Goal: Find specific page/section: Find specific page/section

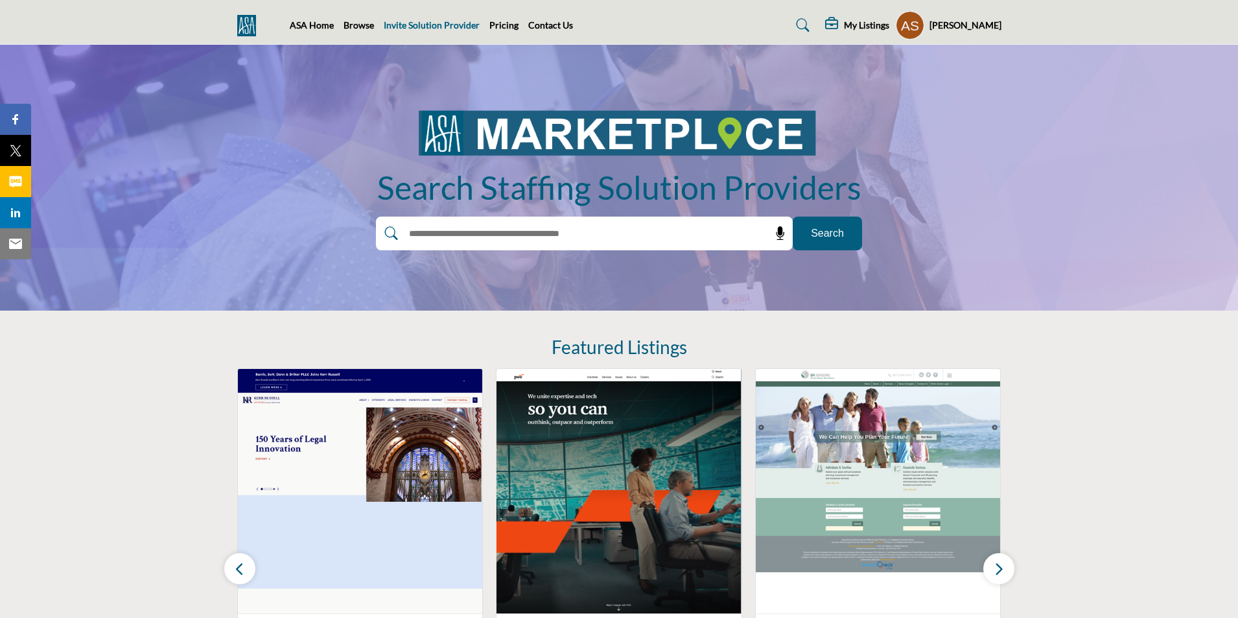
click at [421, 26] on link "Invite Solution Provider" at bounding box center [432, 24] width 96 height 11
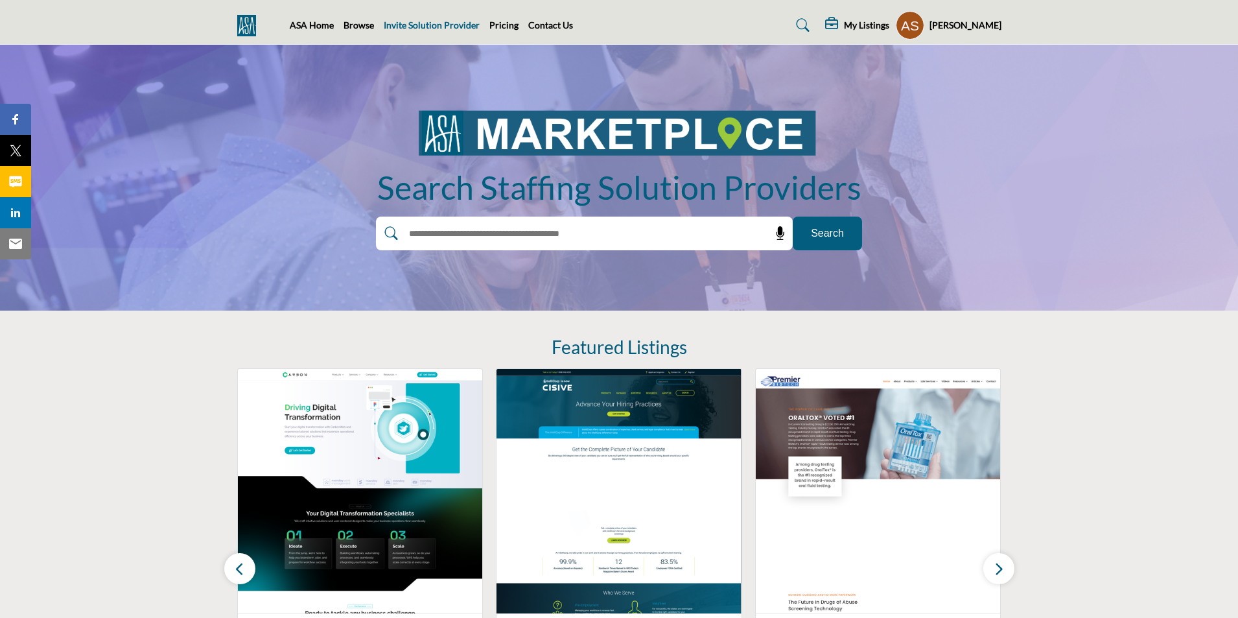
click at [419, 22] on link "Invite Solution Provider" at bounding box center [432, 24] width 96 height 11
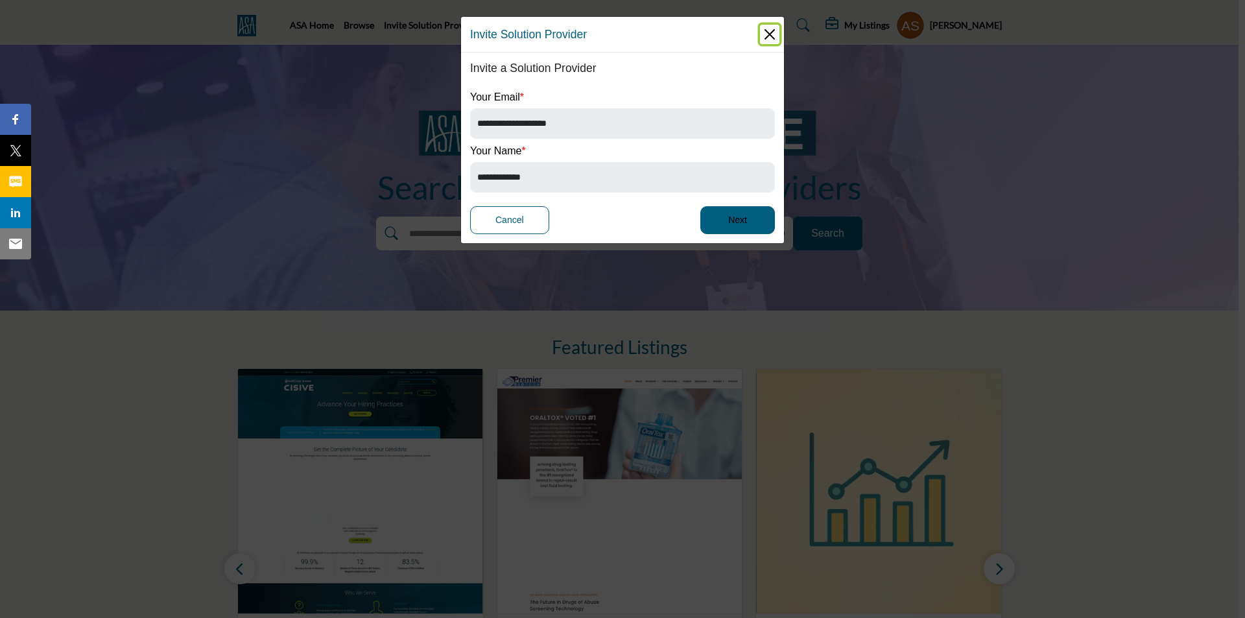
click at [769, 34] on button "Close" at bounding box center [769, 34] width 19 height 19
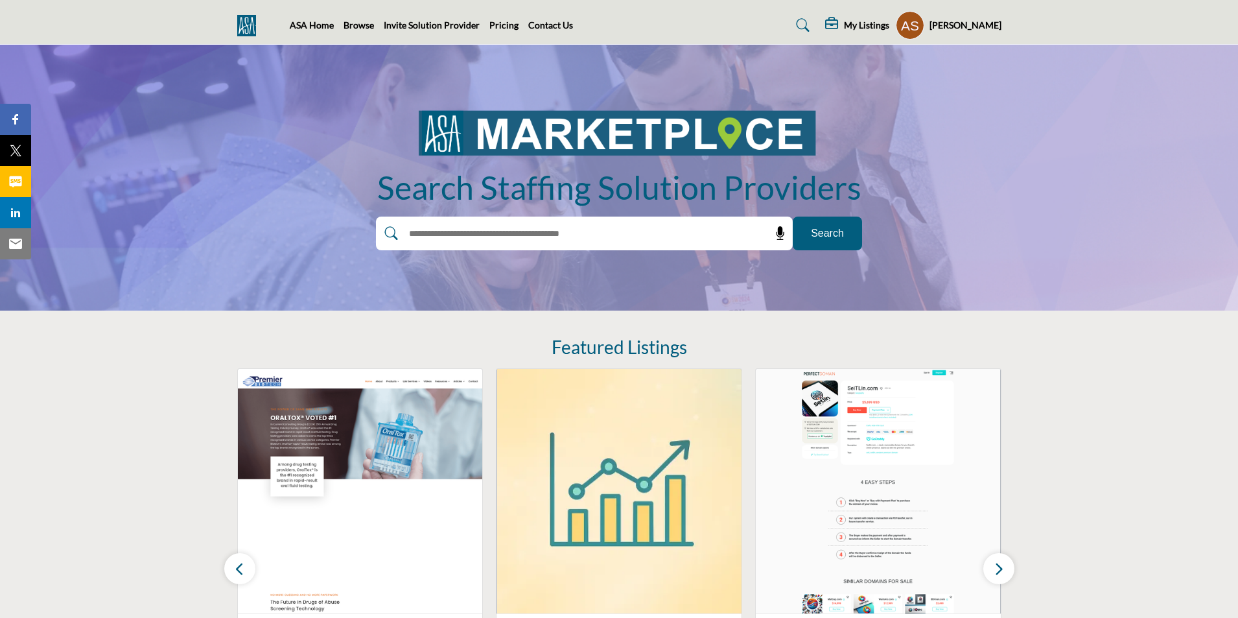
click at [836, 236] on span "Search" at bounding box center [827, 234] width 33 height 16
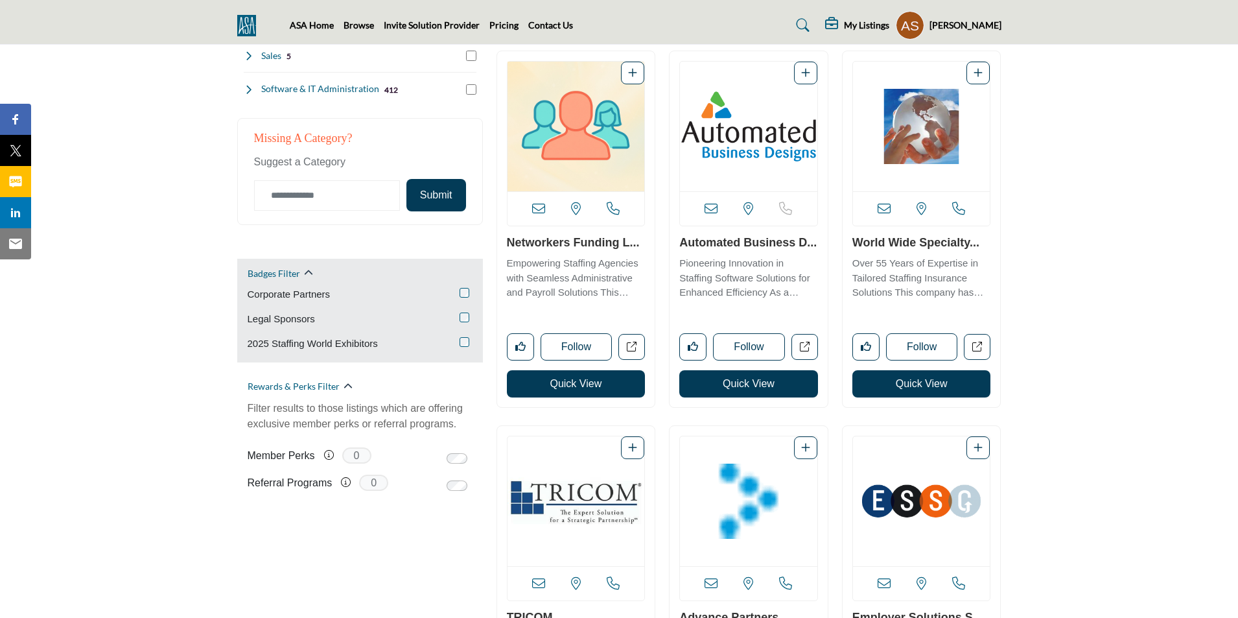
scroll to position [713, 0]
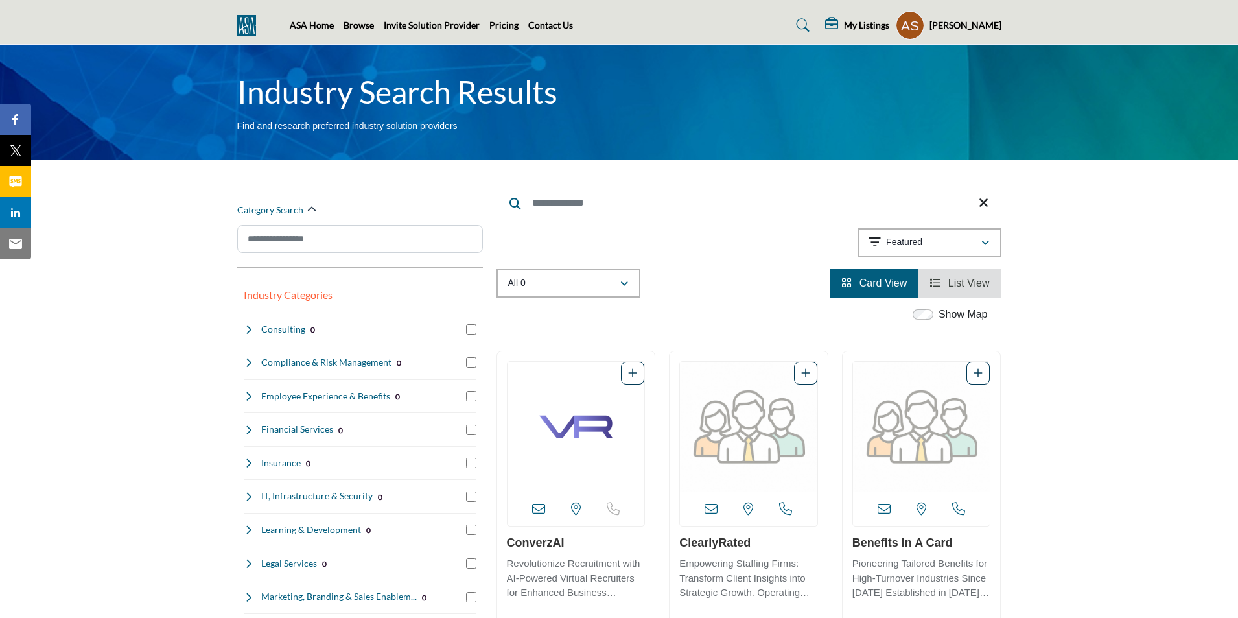
scroll to position [713, 0]
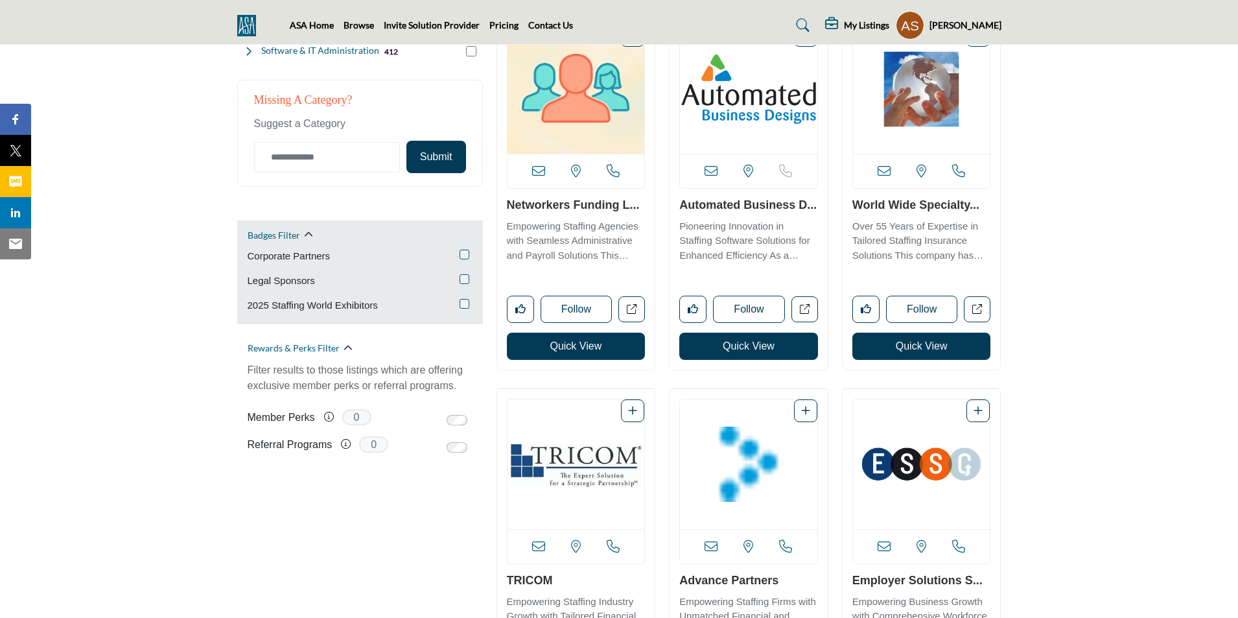
scroll to position [584, 0]
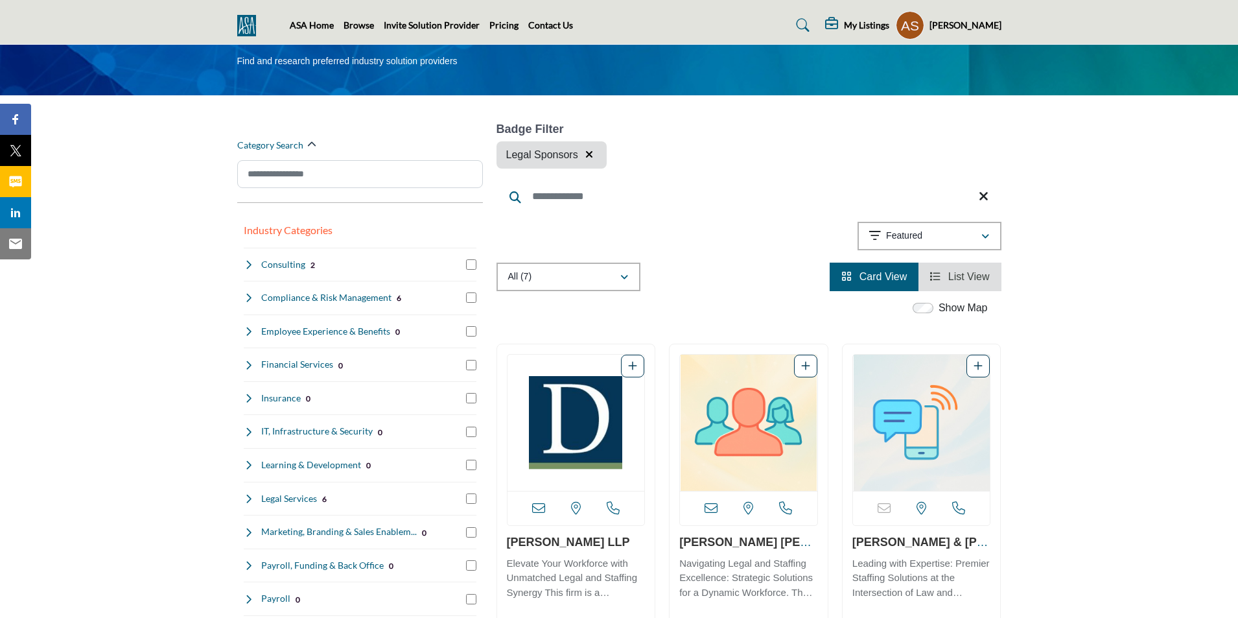
scroll to position [130, 0]
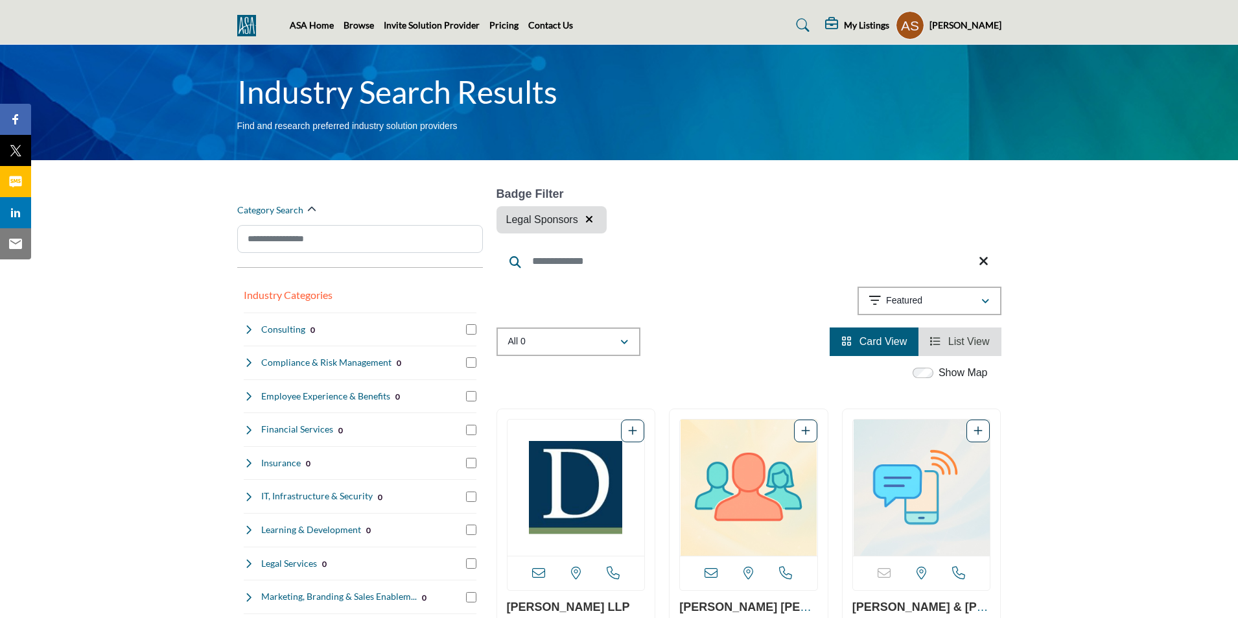
scroll to position [129, 0]
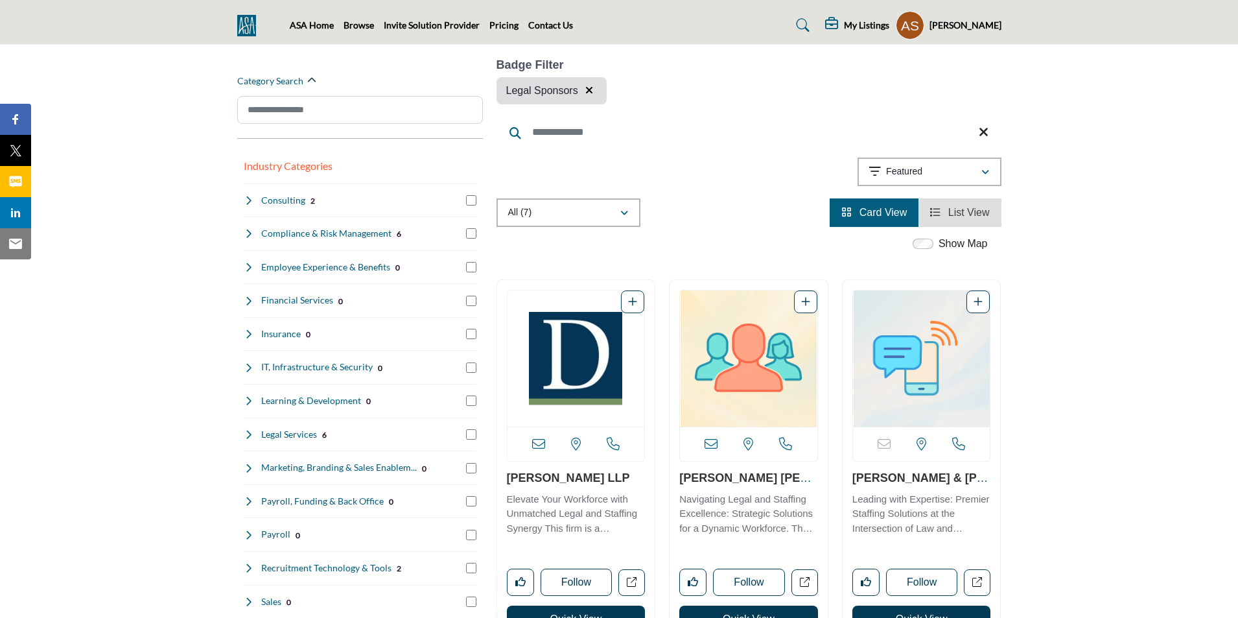
click at [590, 89] on icon "button" at bounding box center [589, 90] width 8 height 10
